Goal: Browse casually

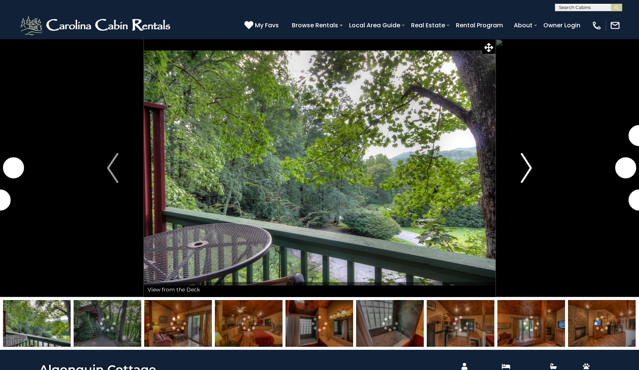
click at [530, 170] on img "Next" at bounding box center [526, 168] width 11 height 30
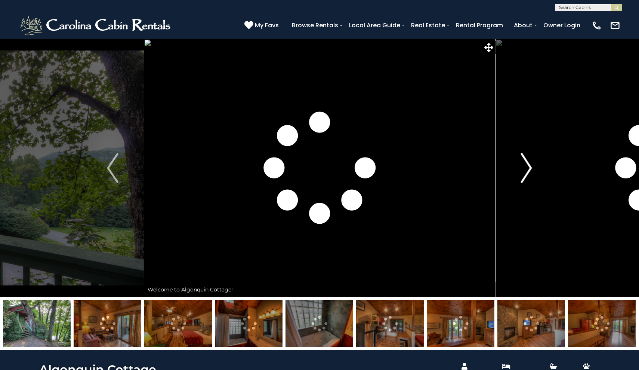
click at [530, 170] on img "Next" at bounding box center [526, 168] width 11 height 30
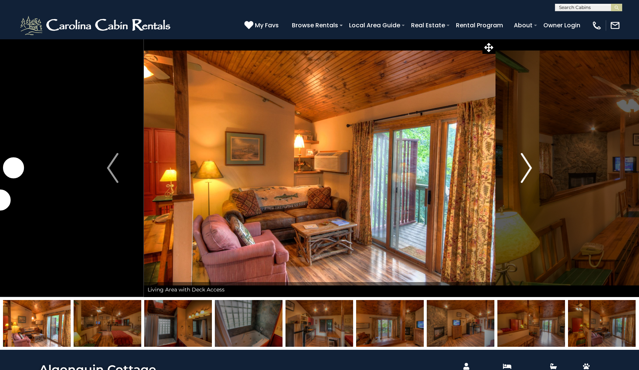
click at [530, 170] on img "Next" at bounding box center [526, 168] width 11 height 30
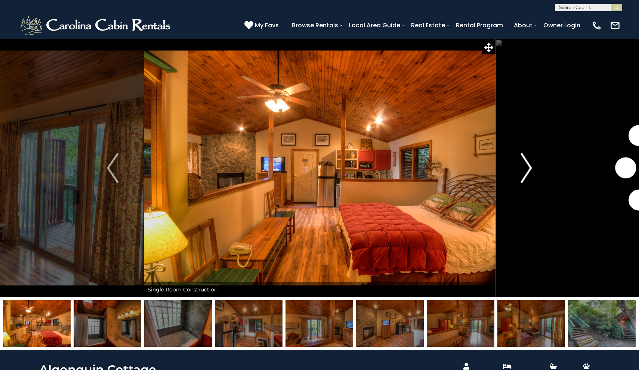
click at [530, 170] on img "Next" at bounding box center [526, 168] width 11 height 30
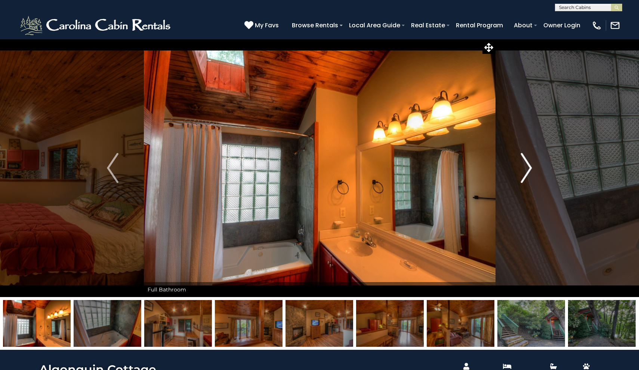
click at [530, 170] on img "Next" at bounding box center [526, 168] width 11 height 30
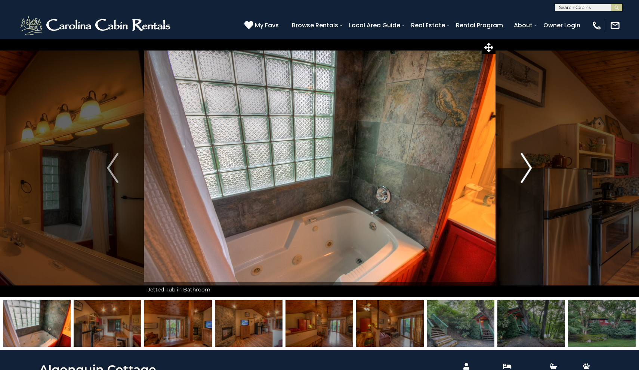
click at [530, 170] on img "Next" at bounding box center [526, 168] width 11 height 30
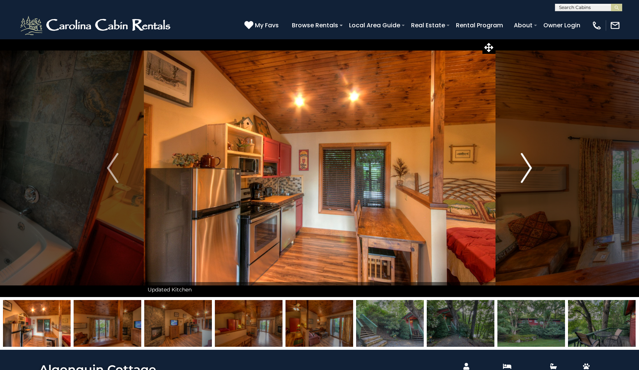
click at [530, 170] on img "Next" at bounding box center [526, 168] width 11 height 30
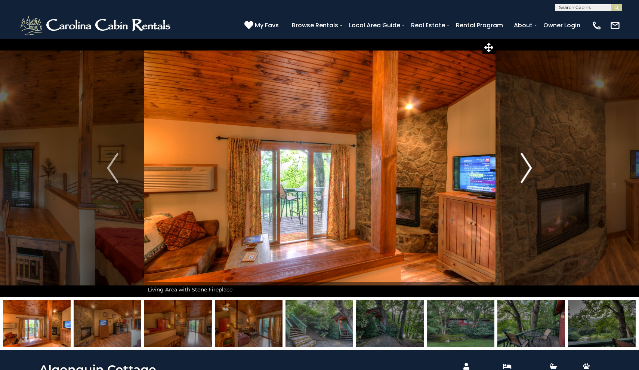
click at [530, 170] on img "Next" at bounding box center [526, 168] width 11 height 30
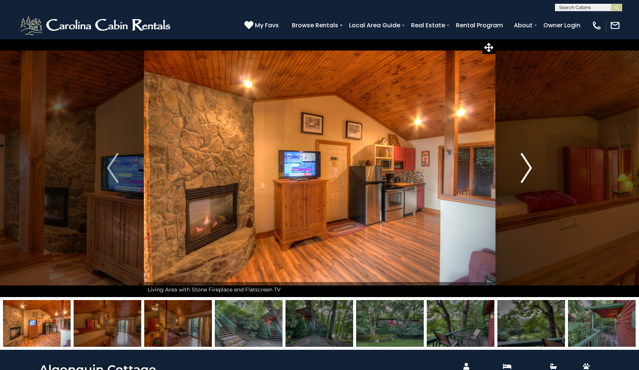
click at [530, 170] on img "Next" at bounding box center [526, 168] width 11 height 30
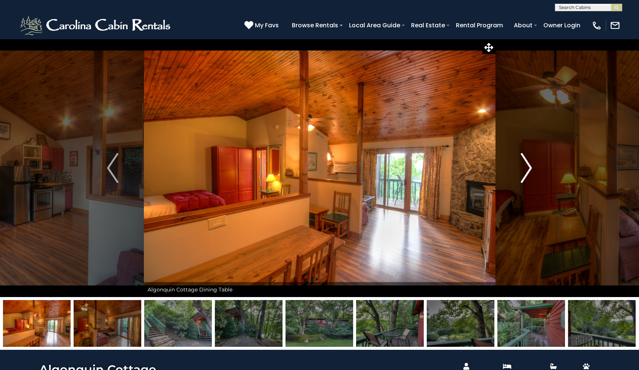
click at [530, 171] on img "Next" at bounding box center [526, 168] width 11 height 30
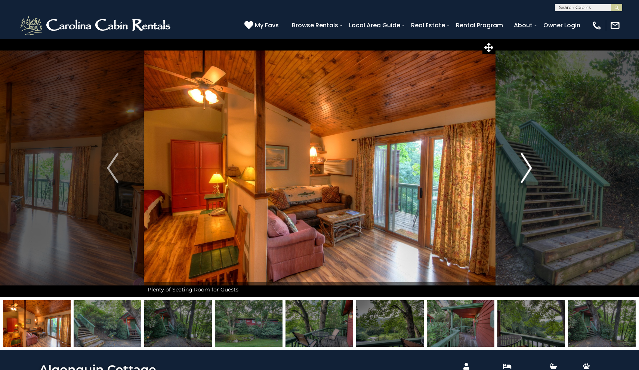
click at [530, 171] on img "Next" at bounding box center [526, 168] width 11 height 30
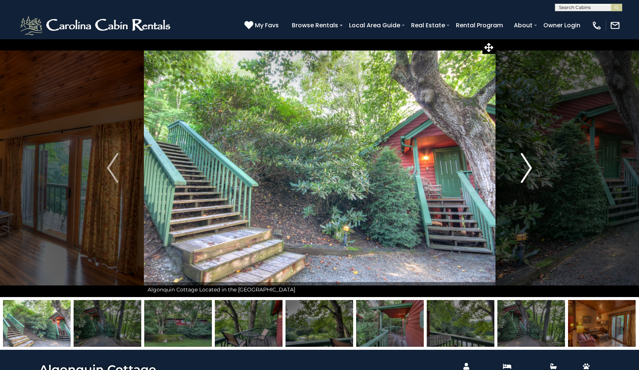
click at [530, 171] on img "Next" at bounding box center [526, 168] width 11 height 30
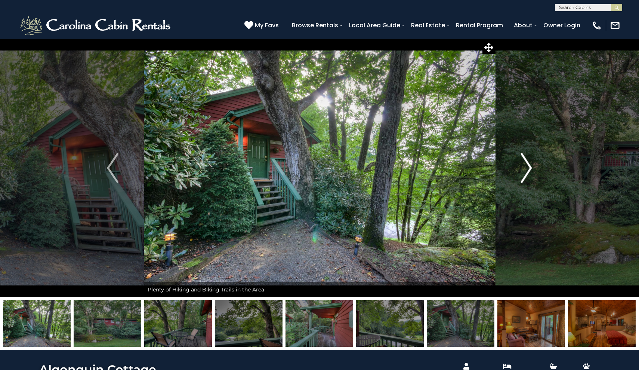
click at [530, 171] on img "Next" at bounding box center [526, 168] width 11 height 30
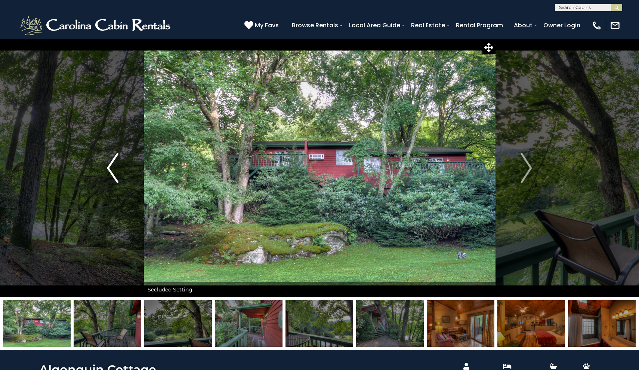
click at [115, 169] on img "Previous" at bounding box center [112, 168] width 11 height 30
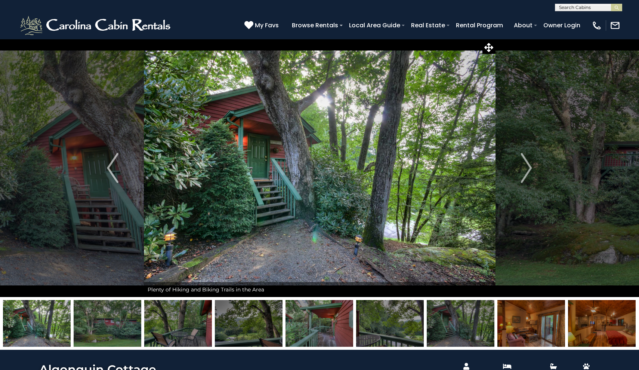
click at [274, 155] on img at bounding box center [320, 168] width 352 height 258
click at [110, 173] on img "Previous" at bounding box center [112, 168] width 11 height 30
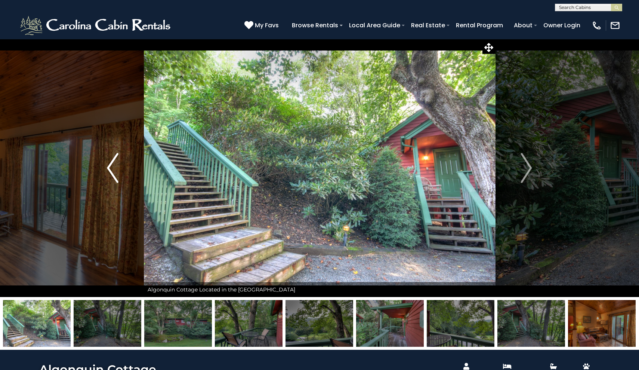
click at [108, 171] on img "Previous" at bounding box center [112, 168] width 11 height 30
